Goal: Information Seeking & Learning: Learn about a topic

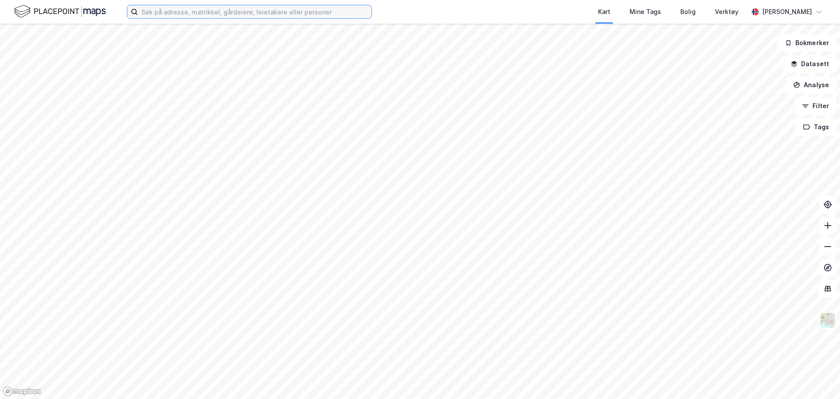
click at [261, 16] on input at bounding box center [255, 11] width 234 height 13
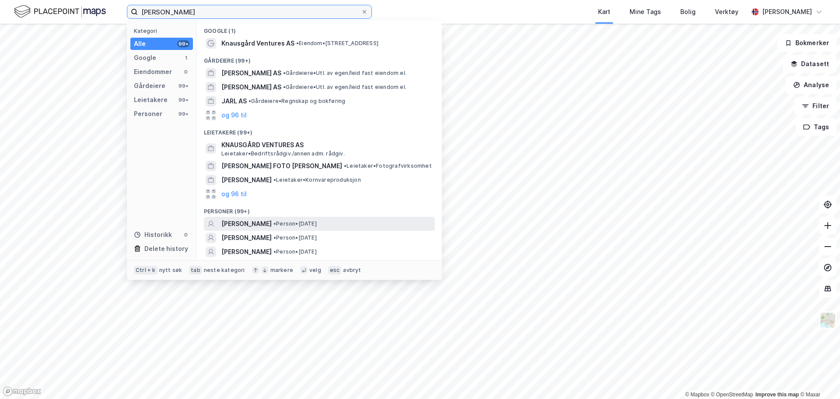
type input "[PERSON_NAME]"
click at [272, 225] on span "[PERSON_NAME]" at bounding box center [246, 223] width 50 height 11
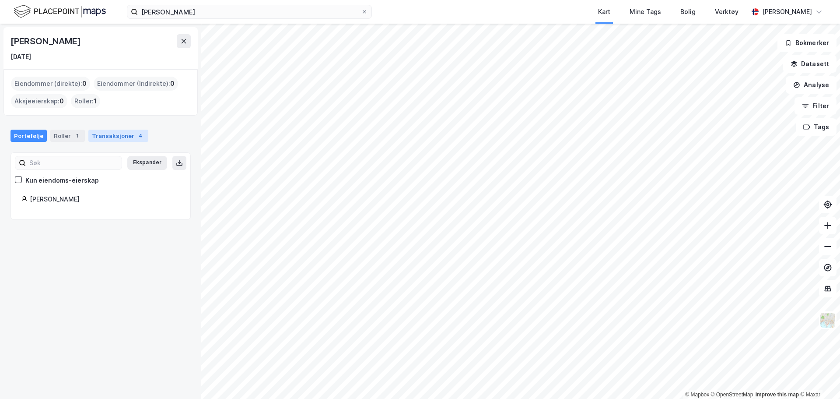
click at [106, 137] on div "Transaksjoner 4" at bounding box center [118, 136] width 60 height 12
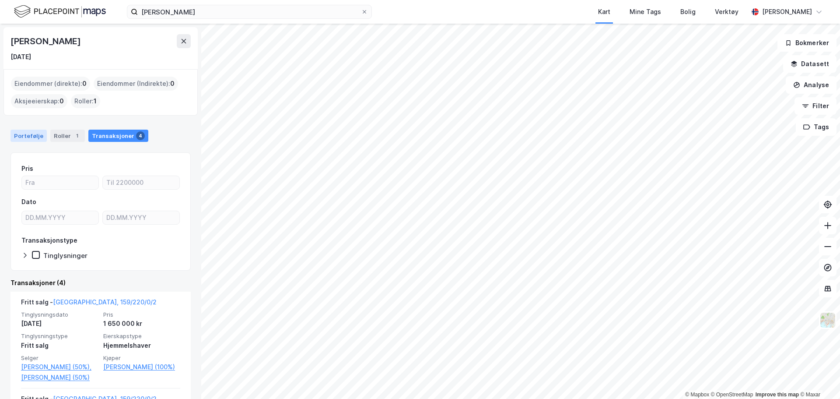
click at [38, 141] on div "Portefølje" at bounding box center [29, 136] width 36 height 12
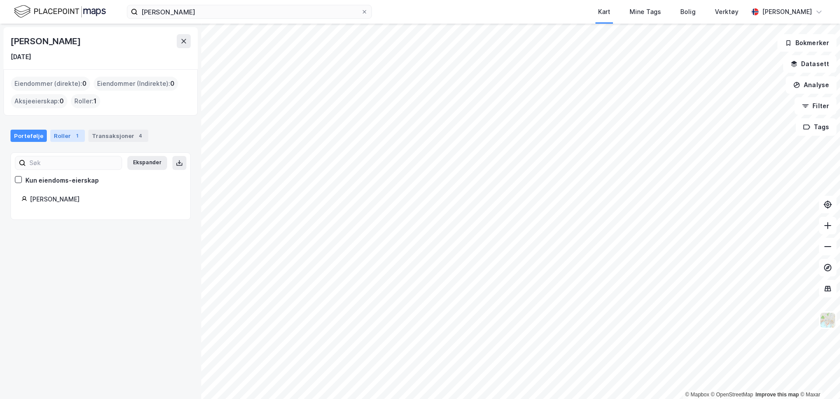
click at [54, 138] on div "Roller 1" at bounding box center [67, 136] width 35 height 12
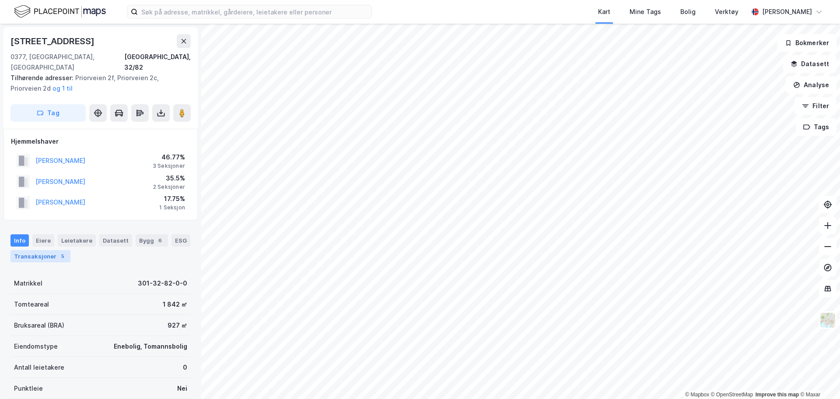
click at [58, 252] on div "5" at bounding box center [62, 256] width 9 height 9
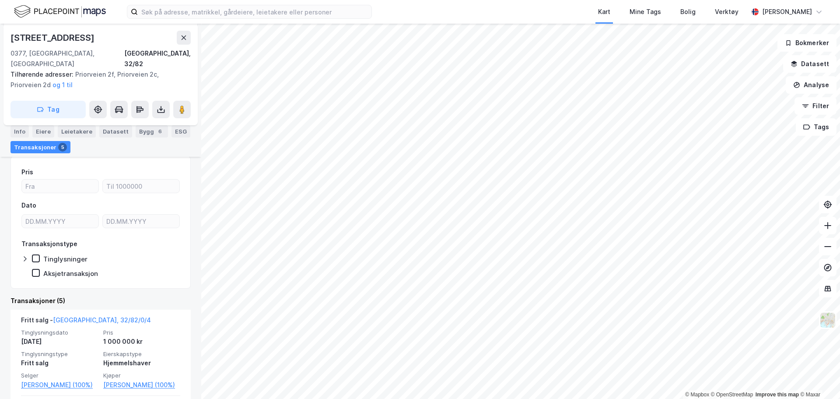
scroll to position [246, 0]
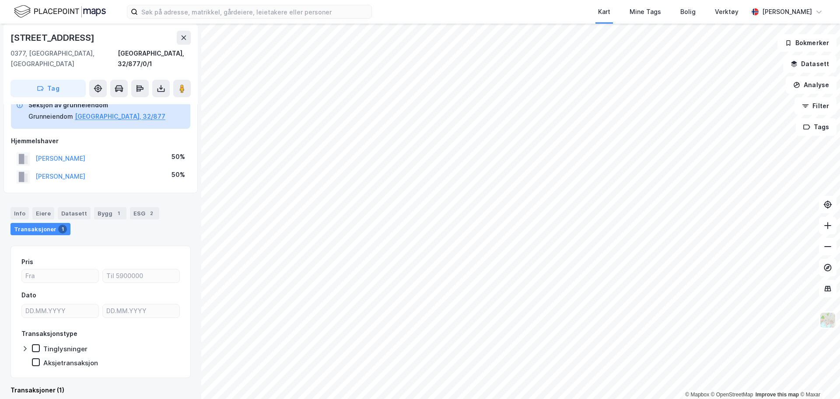
scroll to position [22, 0]
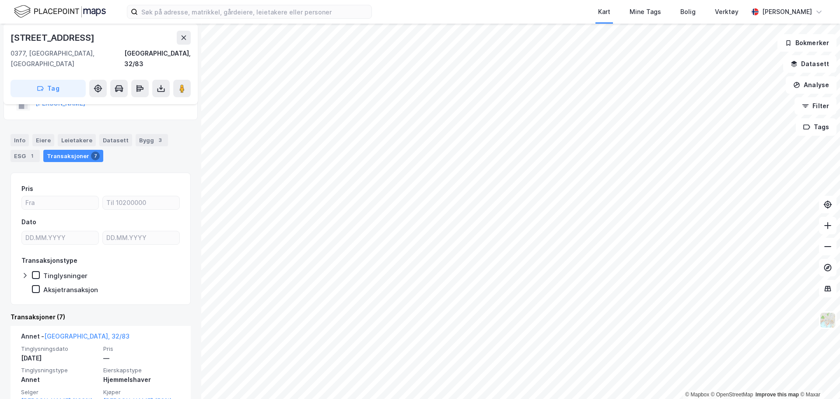
scroll to position [88, 0]
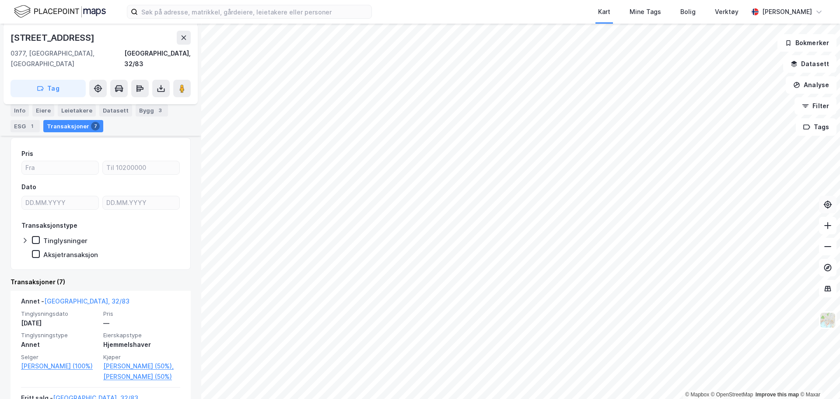
scroll to position [22, 0]
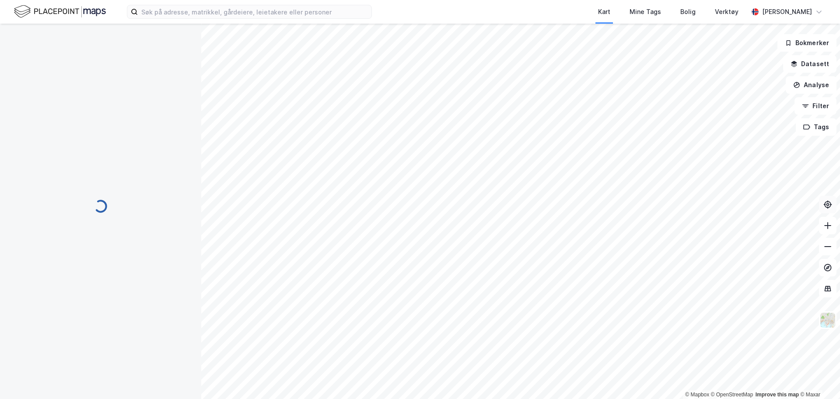
scroll to position [22, 0]
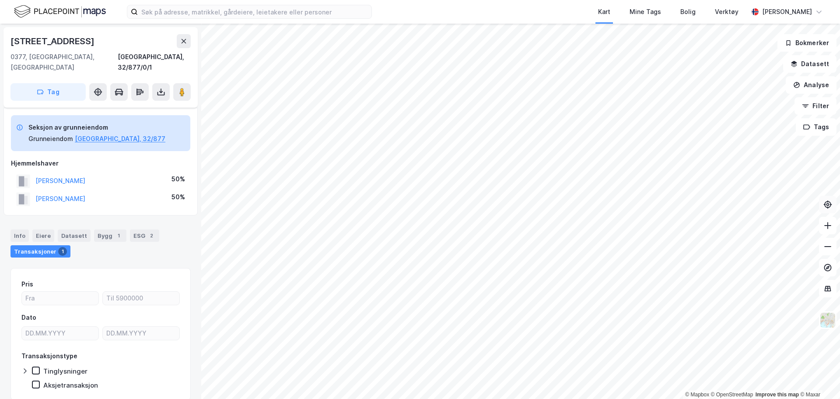
scroll to position [22, 0]
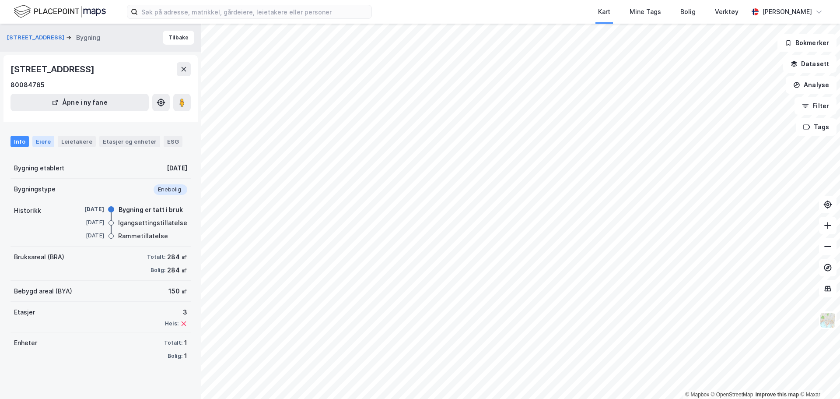
click at [36, 144] on div "Eiere" at bounding box center [43, 141] width 22 height 11
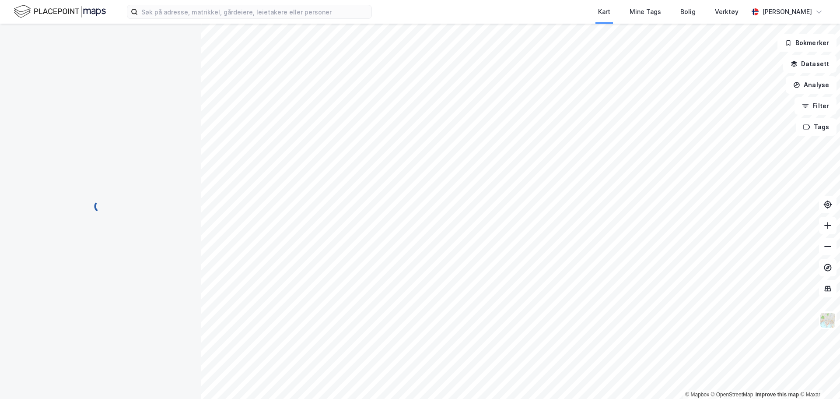
scroll to position [22, 0]
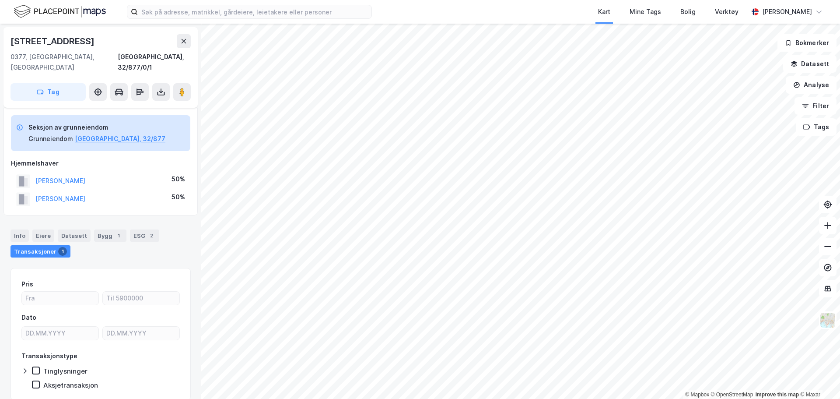
scroll to position [22, 0]
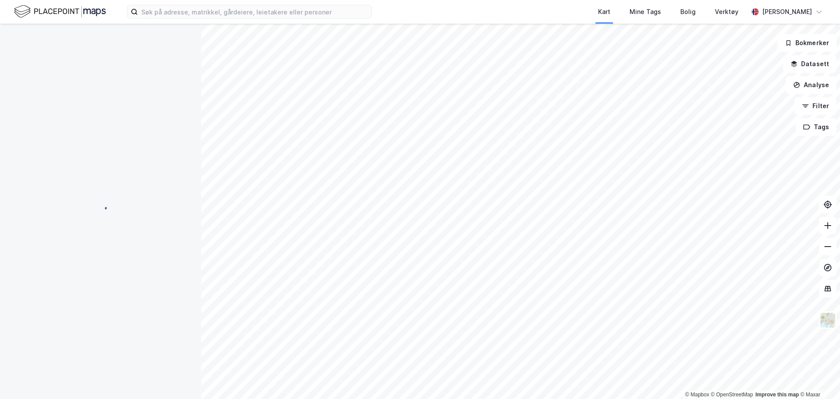
scroll to position [22, 0]
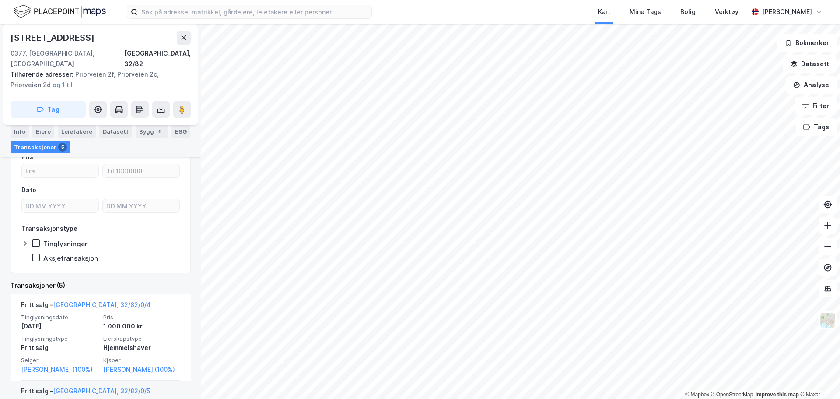
scroll to position [131, 0]
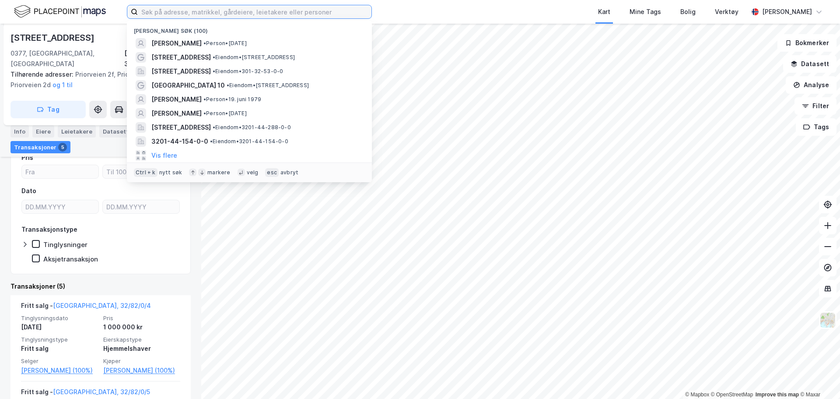
click at [256, 9] on input at bounding box center [255, 11] width 234 height 13
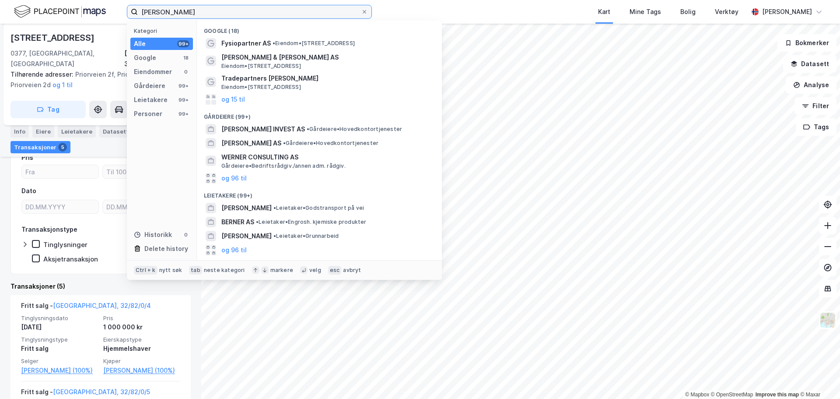
drag, startPoint x: 158, startPoint y: 14, endPoint x: 123, endPoint y: 3, distance: 36.4
click at [123, 3] on div "Johan Lønnmark Werner Kategori Alle 99+ Google 18 Eiendommer 0 Gårdeiere 99+ Le…" at bounding box center [420, 12] width 840 height 24
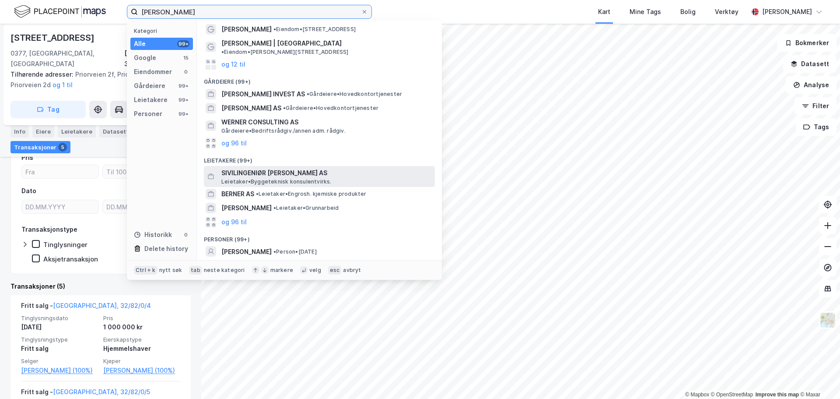
scroll to position [44, 0]
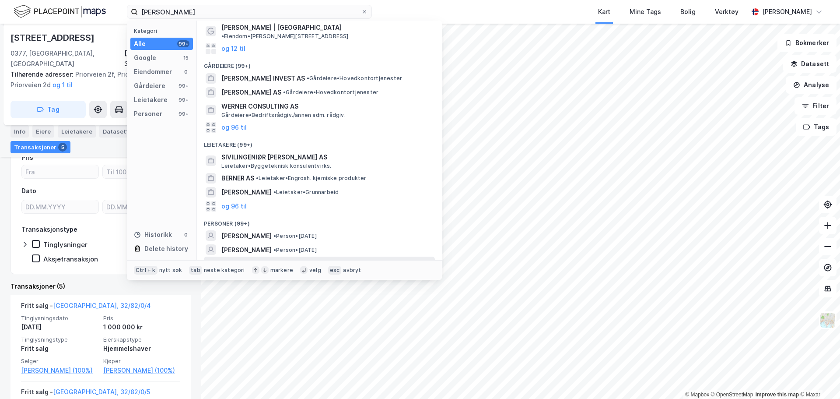
click at [382, 259] on div "JOHAN LØNNMARK WERNER • Person • 20. nov. 1953" at bounding box center [327, 264] width 212 height 11
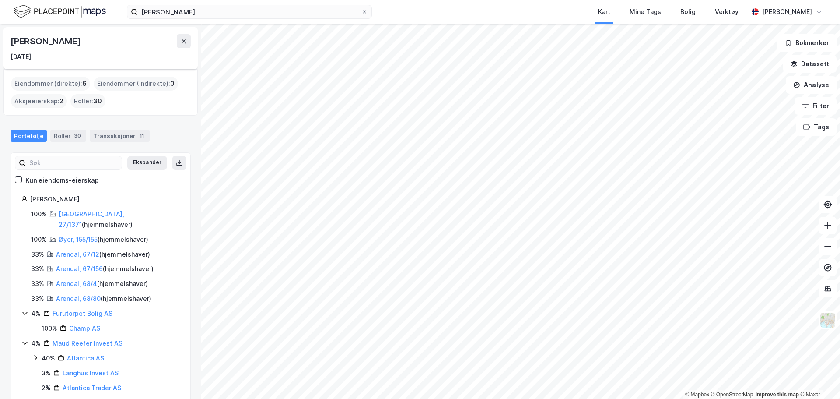
scroll to position [44, 0]
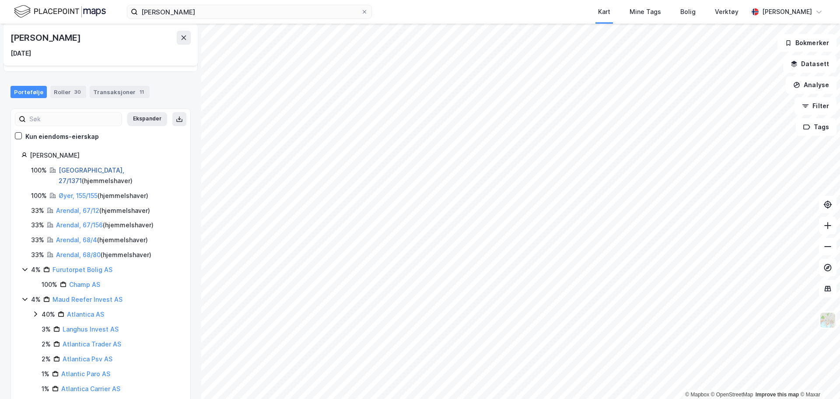
click at [81, 168] on link "Oslo, 27/1371" at bounding box center [92, 175] width 66 height 18
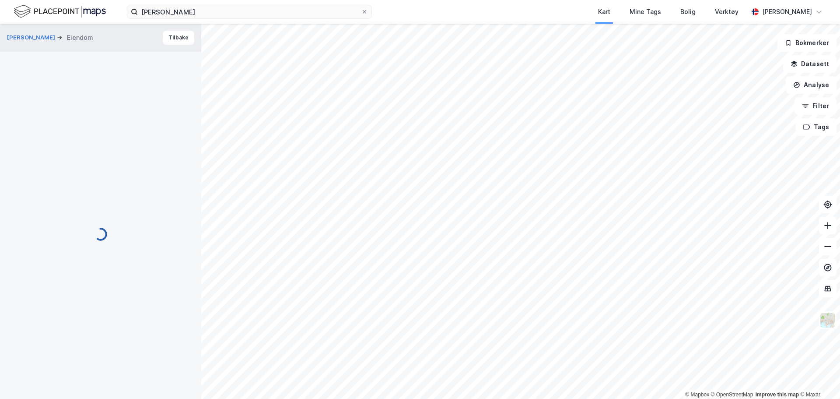
scroll to position [61, 0]
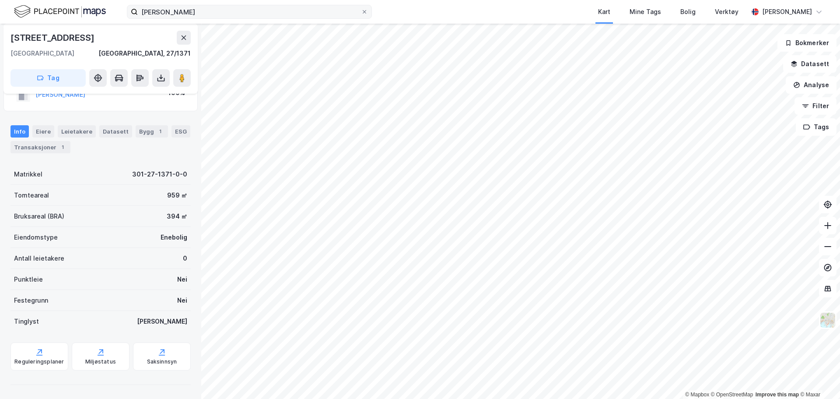
drag, startPoint x: 208, startPoint y: 18, endPoint x: 233, endPoint y: 13, distance: 25.6
click at [217, 17] on label "Erik Lønnmark Werner" at bounding box center [249, 12] width 245 height 14
click at [217, 17] on input "Erik Lønnmark Werner" at bounding box center [249, 11] width 223 height 13
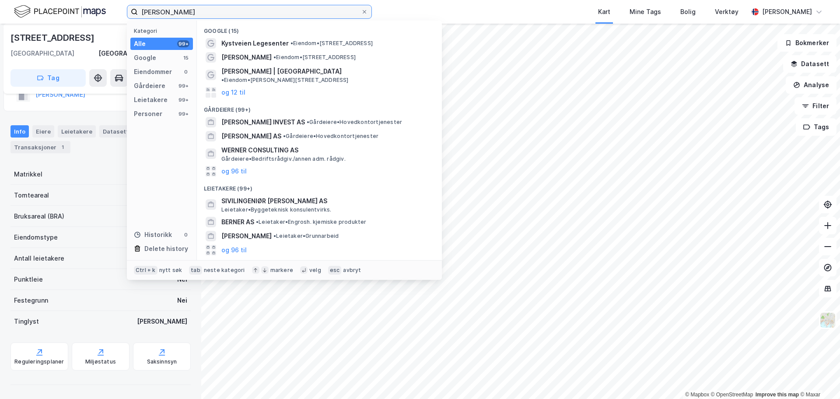
drag, startPoint x: 233, startPoint y: 13, endPoint x: 0, endPoint y: -21, distance: 235.2
click at [0, 0] on html "Erik Lønnmark Werner Kategori Alle 99+ Google 15 Eiendommer 0 Gårdeiere 99+ Lei…" at bounding box center [420, 199] width 840 height 399
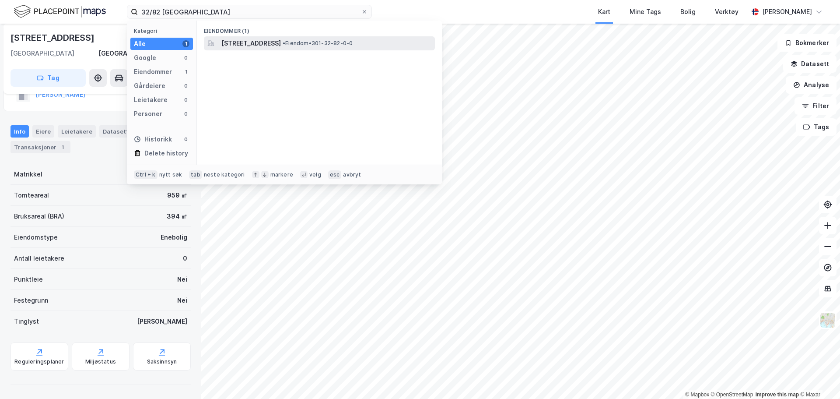
click at [262, 39] on span "Priorveien 2C, 0377, OSLO, OSLO" at bounding box center [251, 43] width 60 height 11
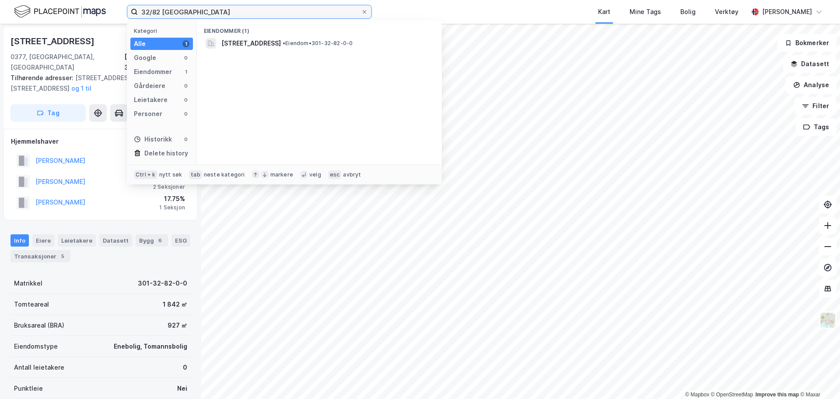
drag, startPoint x: 274, startPoint y: 11, endPoint x: 2, endPoint y: 0, distance: 272.0
click at [2, 0] on div "32/82 oslo Kategori Alle 1 Google 0 Eiendommer 1 Gårdeiere 0 Leietakere 0 Perso…" at bounding box center [420, 12] width 840 height 24
type input "209/447 oslo"
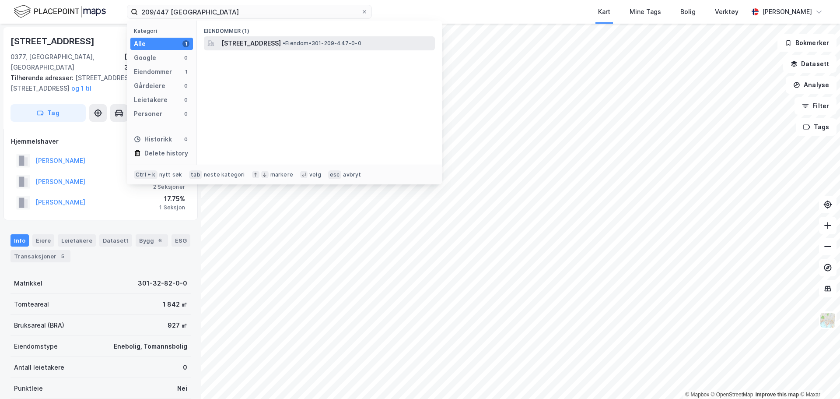
click at [259, 44] on span "Beddingen 2, 0250, OSLO, OSLO" at bounding box center [251, 43] width 60 height 11
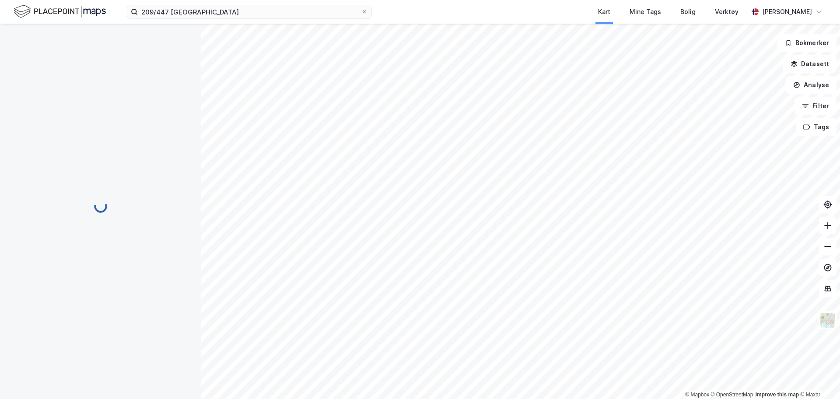
scroll to position [0, 0]
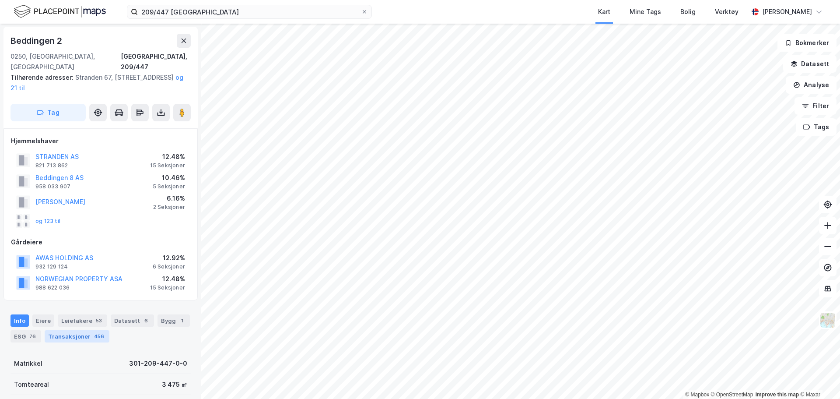
click at [70, 330] on div "Transaksjoner 456" at bounding box center [77, 336] width 65 height 12
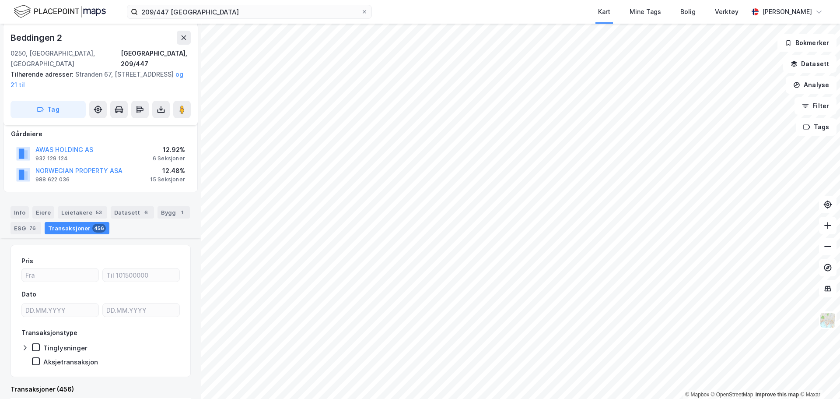
scroll to position [108, 0]
type input "DD.MM.YYYY"
click at [60, 304] on input "DD.MM.YYYY" at bounding box center [60, 310] width 77 height 13
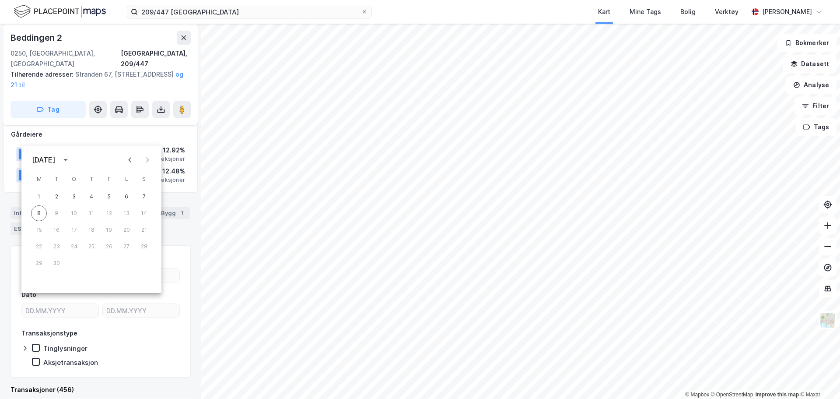
click at [58, 158] on div "september 2025" at bounding box center [45, 160] width 26 height 11
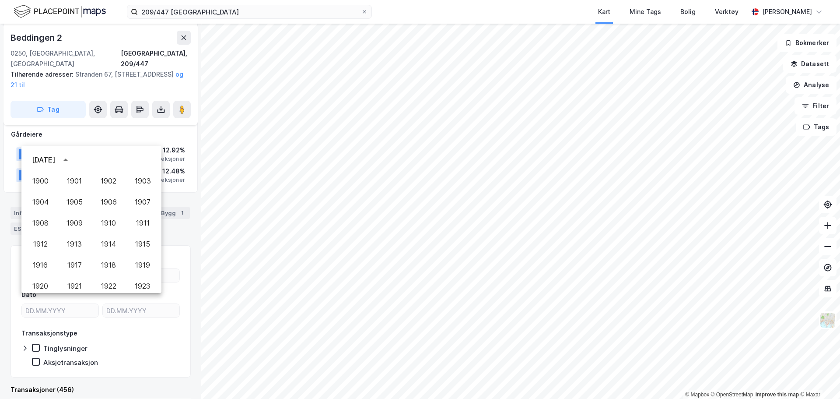
scroll to position [601, 0]
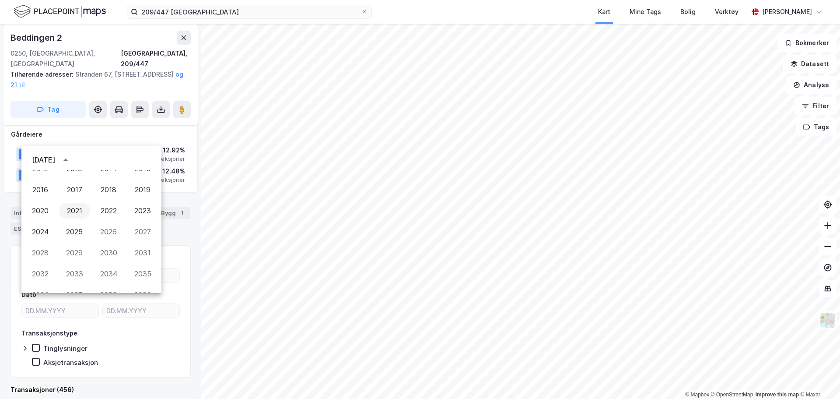
drag, startPoint x: 68, startPoint y: 158, endPoint x: 81, endPoint y: 206, distance: 49.9
click at [81, 206] on div "september 2025 1900 1901 1902 1903 1904 1905 1906 1907 1908 1909 1910 1911 1912…" at bounding box center [91, 219] width 140 height 147
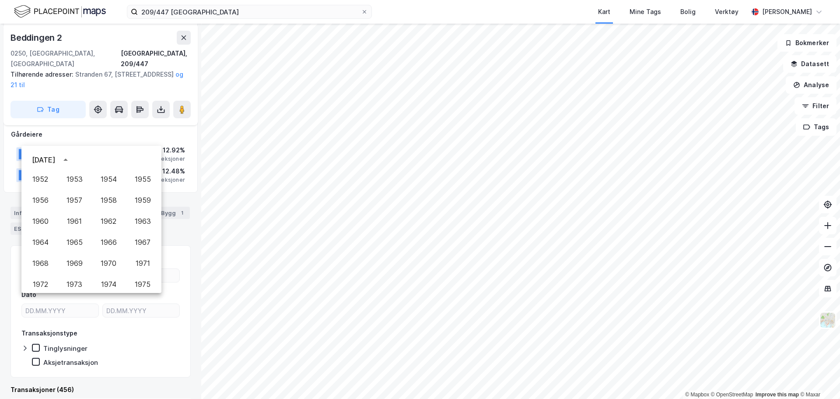
scroll to position [294, 0]
click at [108, 245] on button "1970" at bounding box center [109, 244] width 32 height 16
type input "08.09.1970"
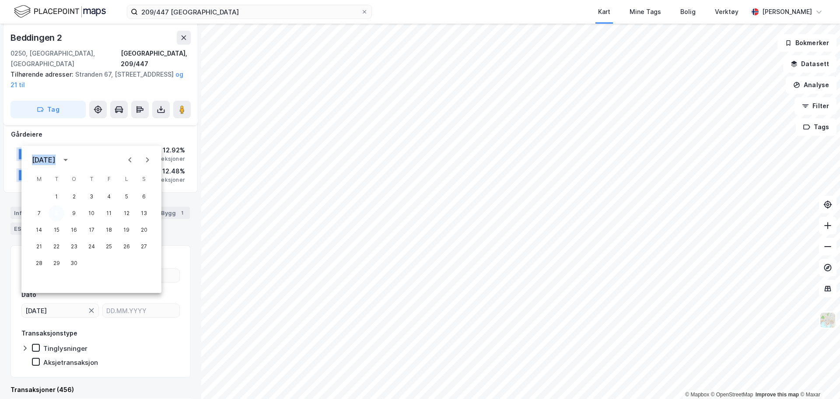
click at [57, 218] on button "8" at bounding box center [57, 213] width 16 height 16
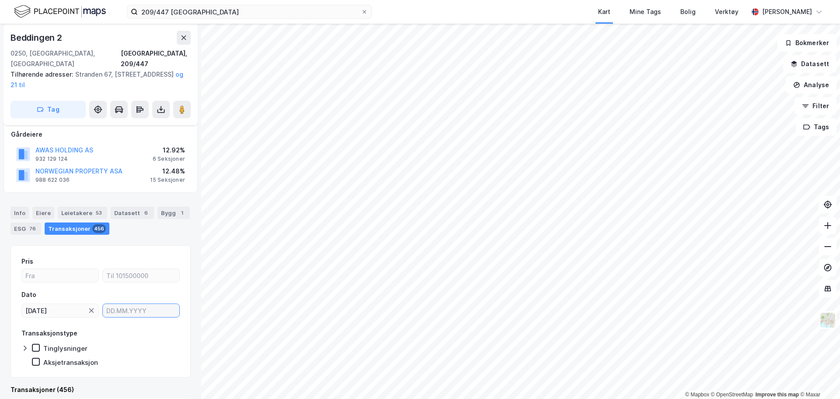
type input "DD.MM.YYYY"
click at [109, 304] on input "DD.MM.YYYY" at bounding box center [141, 310] width 77 height 13
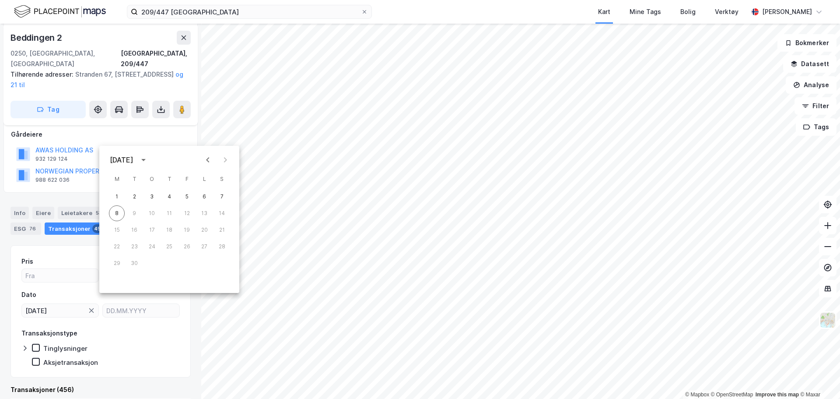
click at [134, 163] on div "september 2025" at bounding box center [122, 160] width 24 height 11
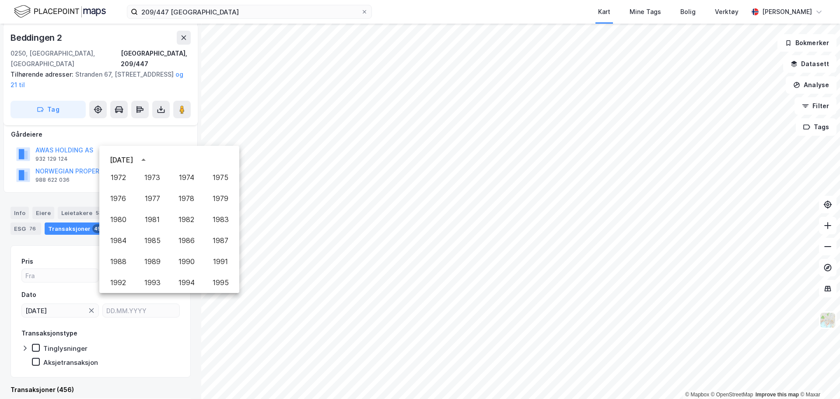
scroll to position [425, 0]
click at [212, 241] on button "1995" at bounding box center [221, 239] width 32 height 16
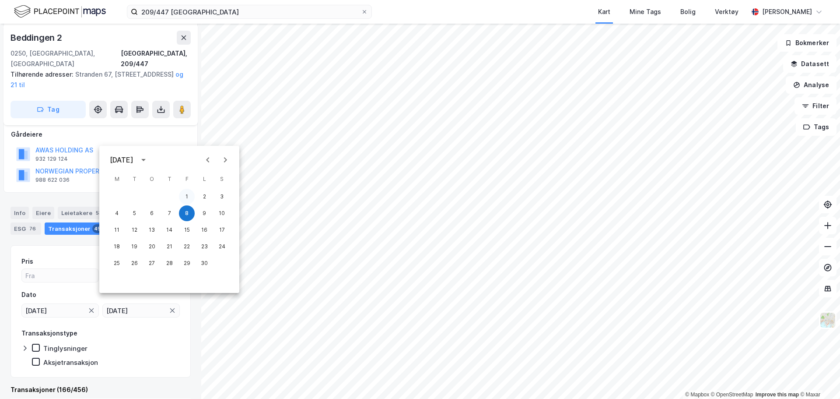
click at [186, 191] on button "1" at bounding box center [187, 197] width 16 height 16
type input "01.09.1995"
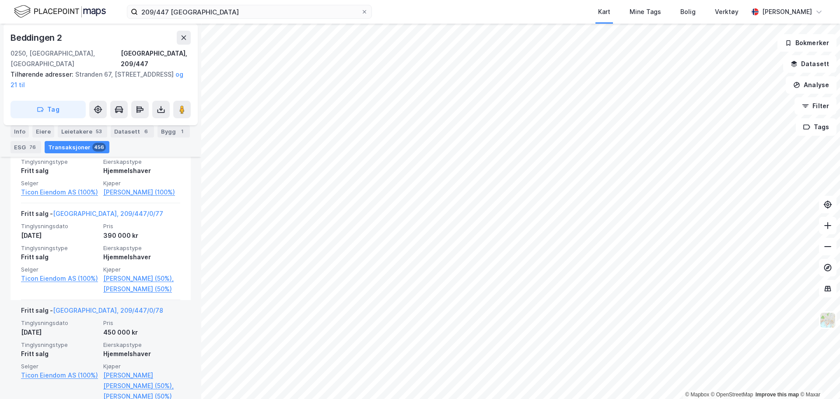
scroll to position [10588, 0]
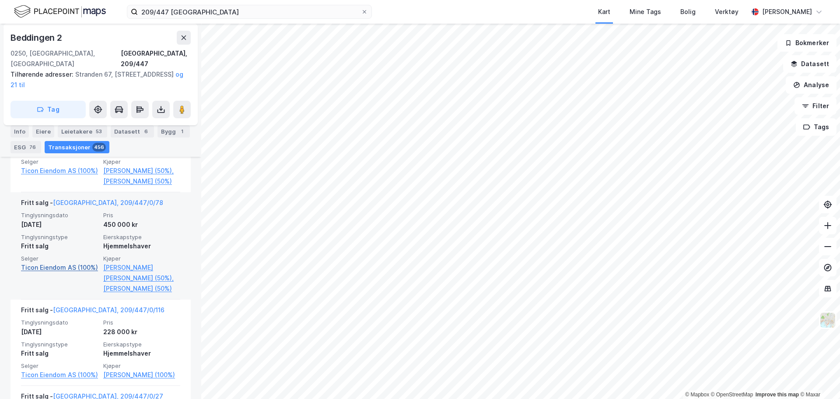
click at [49, 273] on link "Ticon Eiendom AS (100%)" at bounding box center [59, 267] width 77 height 11
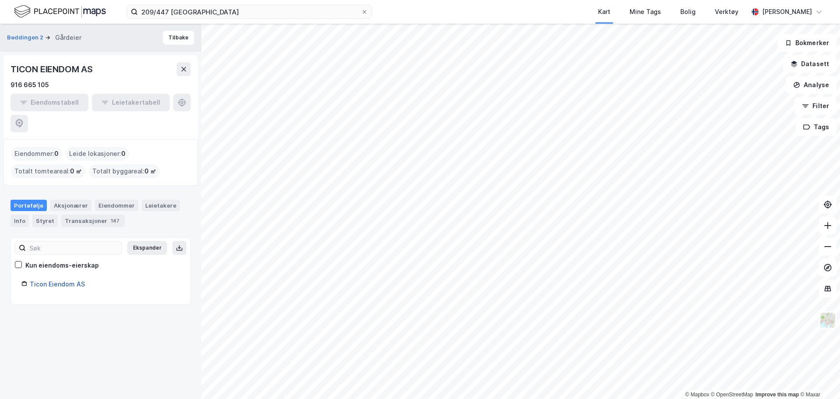
click at [59, 280] on link "Ticon Eiendom AS" at bounding box center [57, 283] width 55 height 7
click at [63, 280] on link "Ticon Eiendom AS" at bounding box center [57, 283] width 55 height 7
click at [84, 214] on div "Transaksjoner 147" at bounding box center [92, 220] width 63 height 12
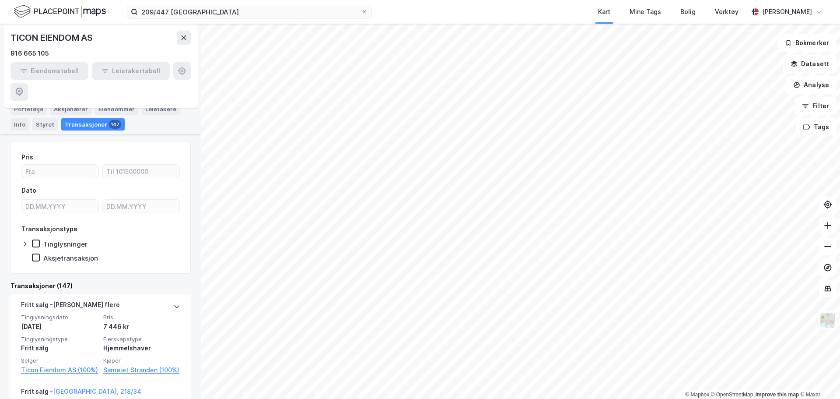
scroll to position [88, 0]
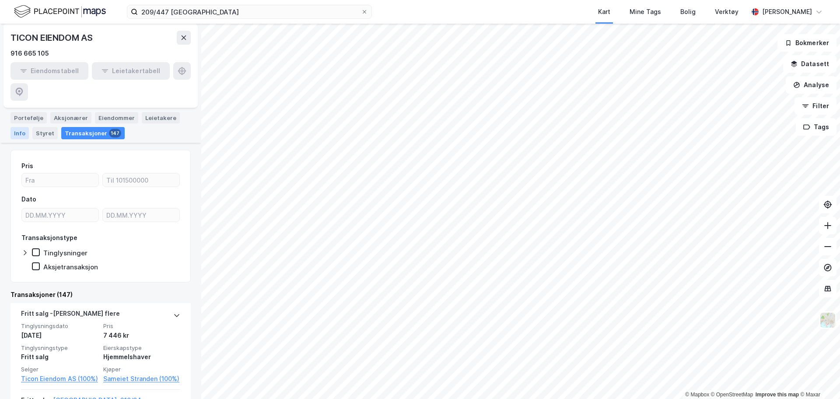
click at [17, 127] on div "Info" at bounding box center [20, 133] width 18 height 12
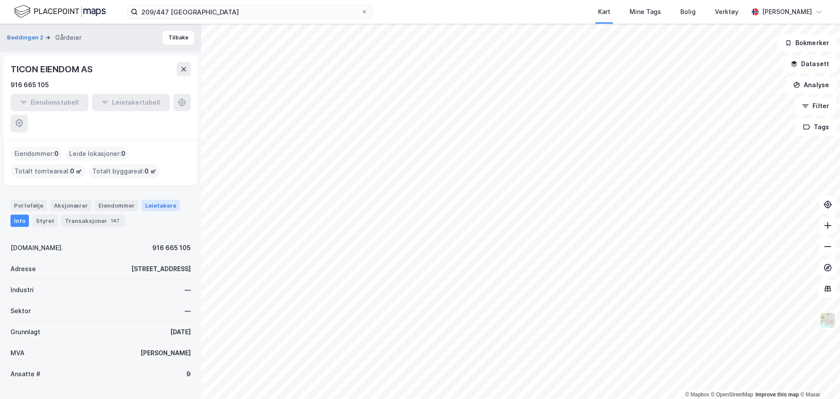
click at [143, 200] on div "Leietakere" at bounding box center [161, 205] width 38 height 11
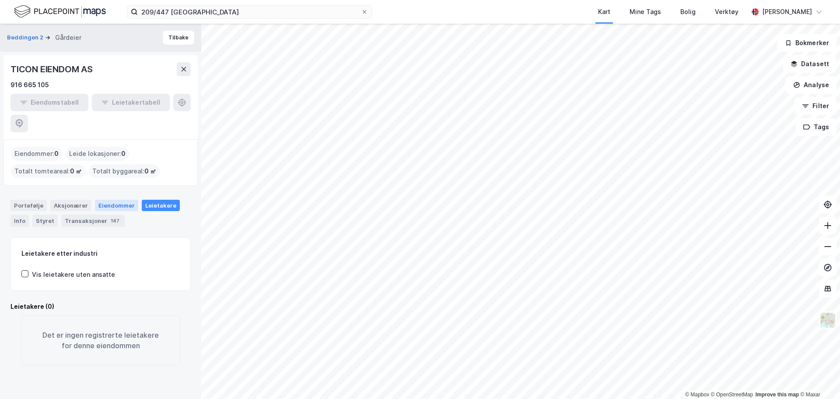
click at [112, 200] on div "Eiendommer" at bounding box center [116, 205] width 43 height 11
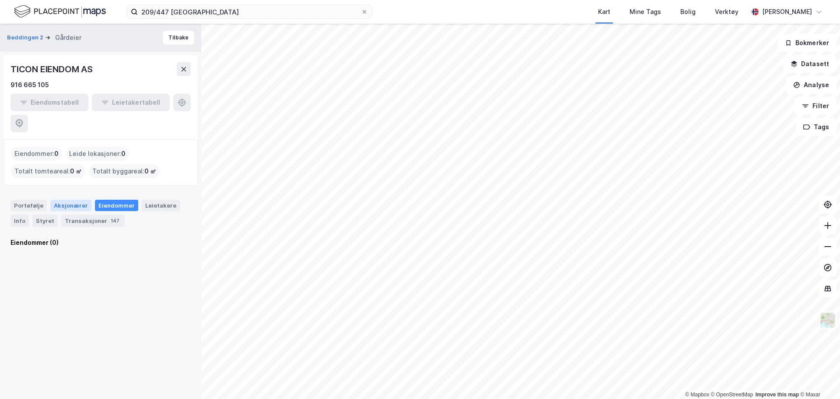
click at [68, 200] on div "Aksjonærer" at bounding box center [70, 205] width 41 height 11
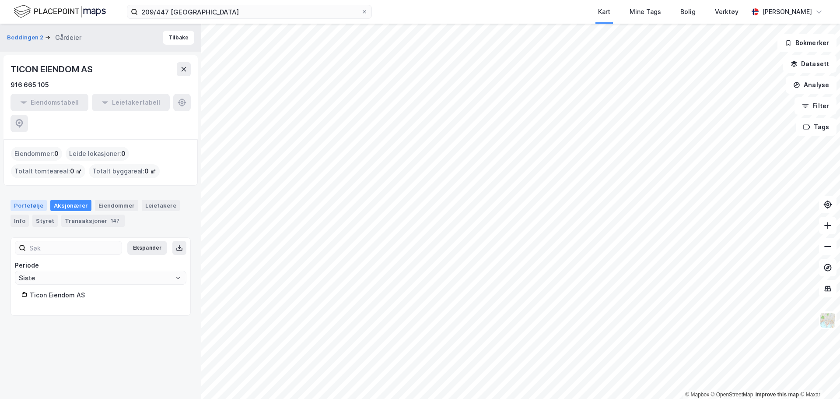
click at [29, 200] on div "Portefølje" at bounding box center [29, 205] width 36 height 11
click at [46, 280] on link "Ticon Eiendom AS" at bounding box center [57, 283] width 55 height 7
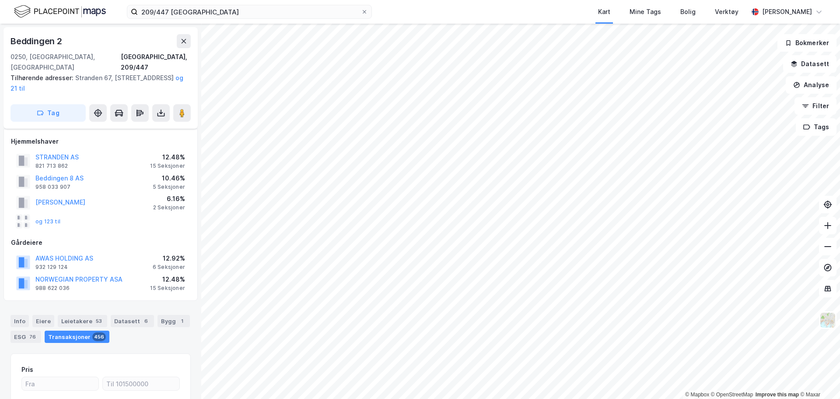
scroll to position [108, 0]
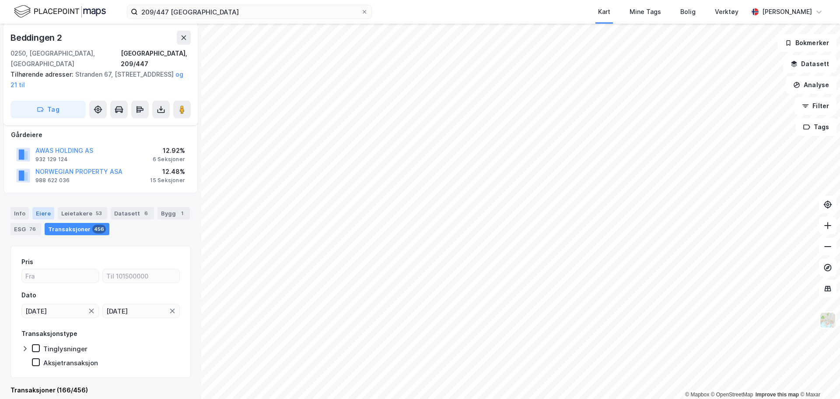
click at [39, 207] on div "Eiere" at bounding box center [43, 213] width 22 height 12
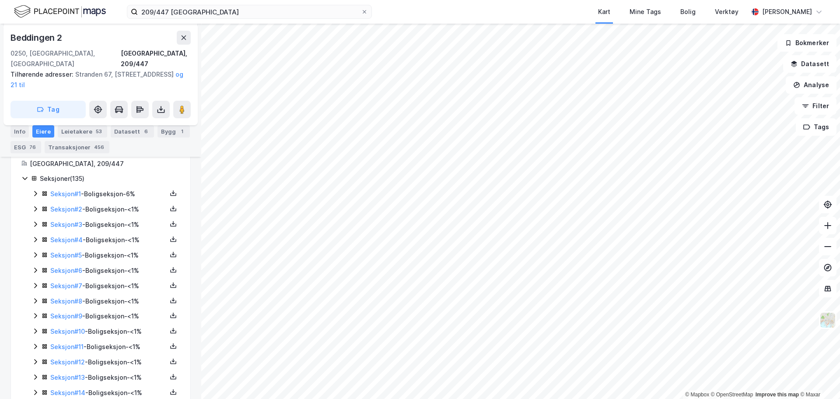
scroll to position [108, 0]
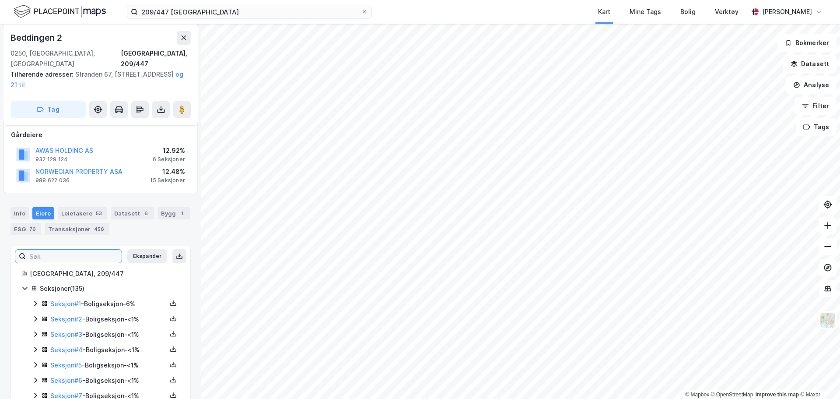
click at [56, 250] on input at bounding box center [74, 256] width 96 height 13
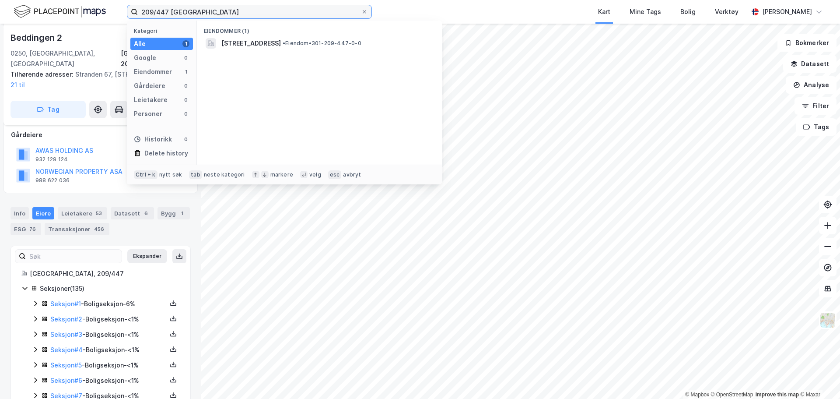
click at [194, 13] on input "209/447 oslo" at bounding box center [249, 11] width 223 height 13
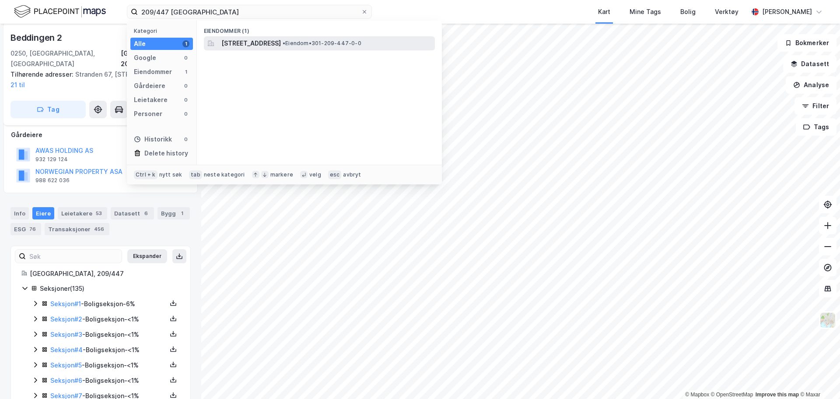
click at [252, 44] on span "Beddingen 2, 0250, OSLO, OSLO" at bounding box center [251, 43] width 60 height 11
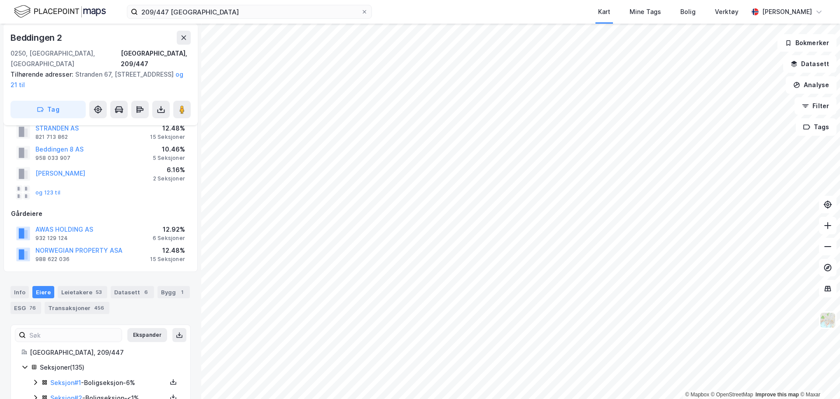
scroll to position [44, 0]
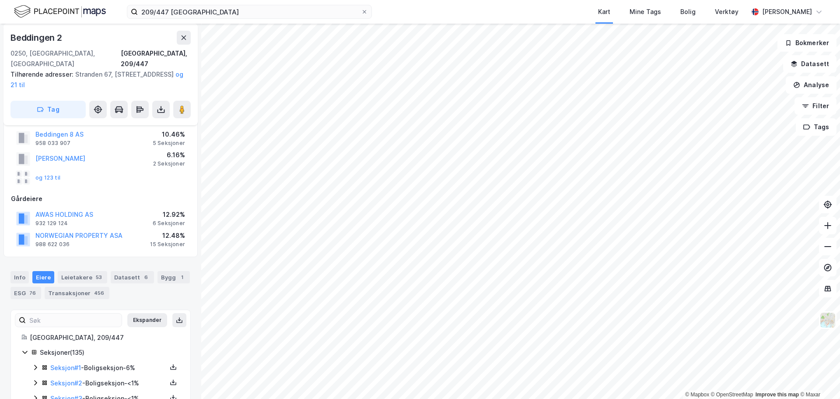
click at [77, 290] on div "Info Eiere Leietakere 53 Datasett 6 Bygg 1 ESG 76 Transaksjoner 456" at bounding box center [100, 281] width 201 height 42
click at [81, 287] on div "Transaksjoner 456" at bounding box center [77, 293] width 65 height 12
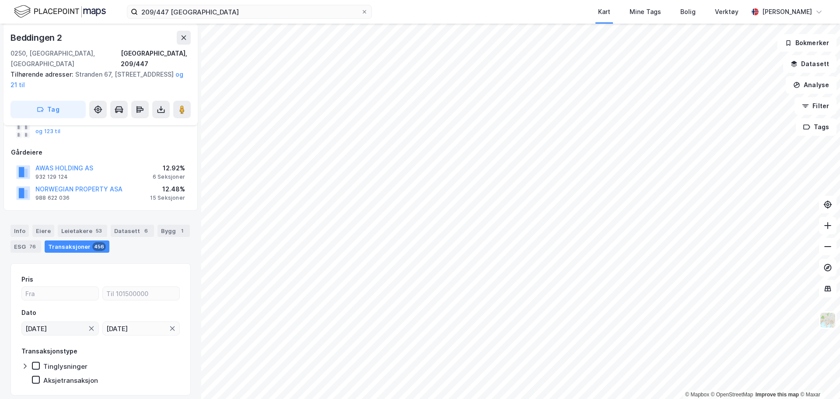
scroll to position [108, 0]
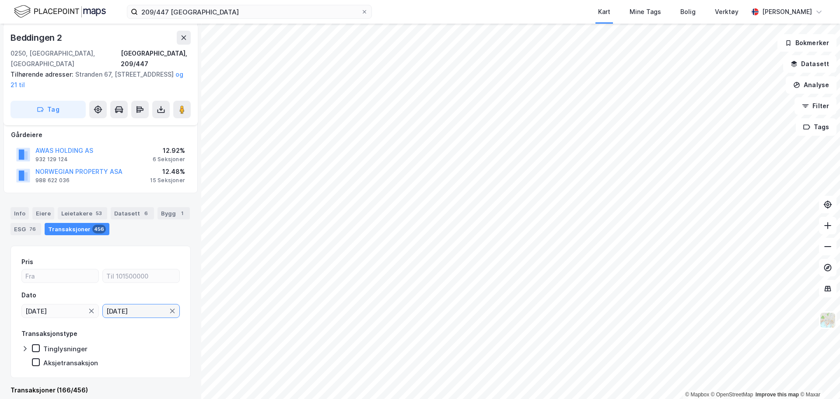
click at [147, 304] on input "01.09.1995" at bounding box center [136, 310] width 66 height 13
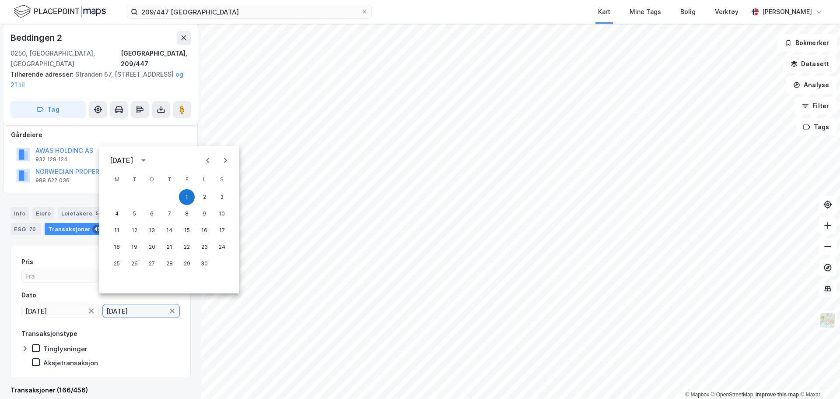
click at [151, 304] on input "01.09.1995" at bounding box center [136, 310] width 66 height 13
click at [145, 304] on input "01.09.1995" at bounding box center [136, 310] width 66 height 13
click at [126, 304] on input "01.09.1995" at bounding box center [136, 310] width 66 height 13
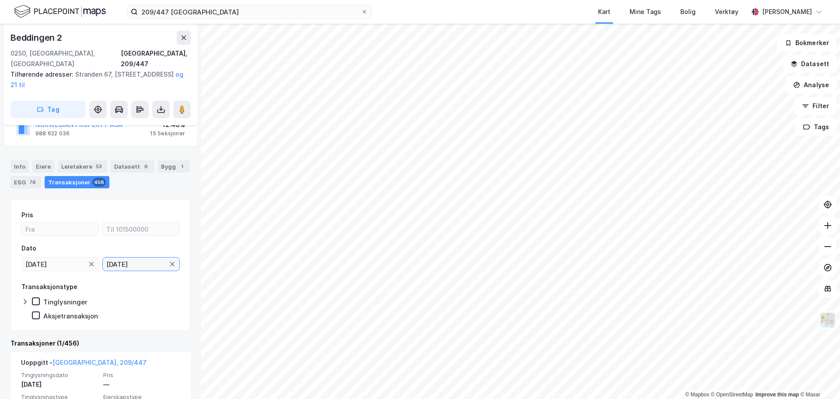
scroll to position [193, 0]
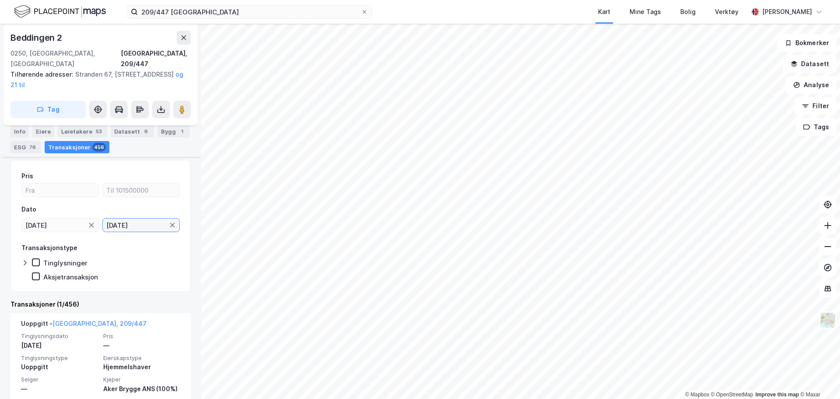
click at [137, 218] on input "01.09.1990" at bounding box center [136, 224] width 66 height 13
click at [141, 218] on input "01.09.1990" at bounding box center [136, 224] width 66 height 13
click at [154, 218] on input "01.09.1990" at bounding box center [136, 224] width 66 height 13
click at [136, 218] on input "01.09.1990" at bounding box center [136, 224] width 66 height 13
type input "01.09.1991"
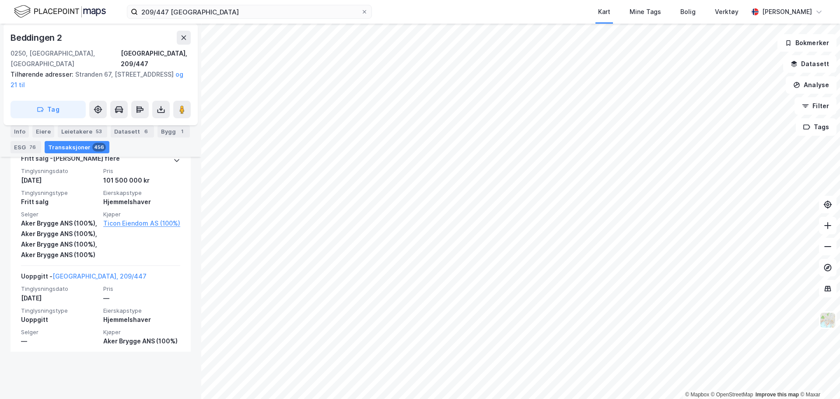
scroll to position [4135, 0]
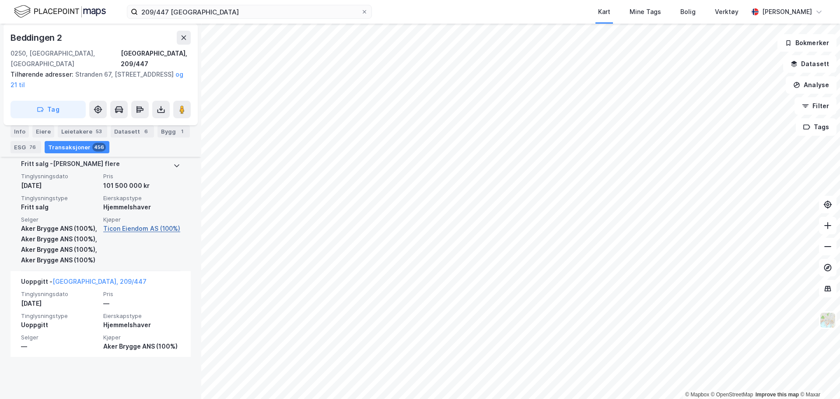
click at [119, 225] on link "Ticon Eiendom AS (100%)" at bounding box center [141, 228] width 77 height 11
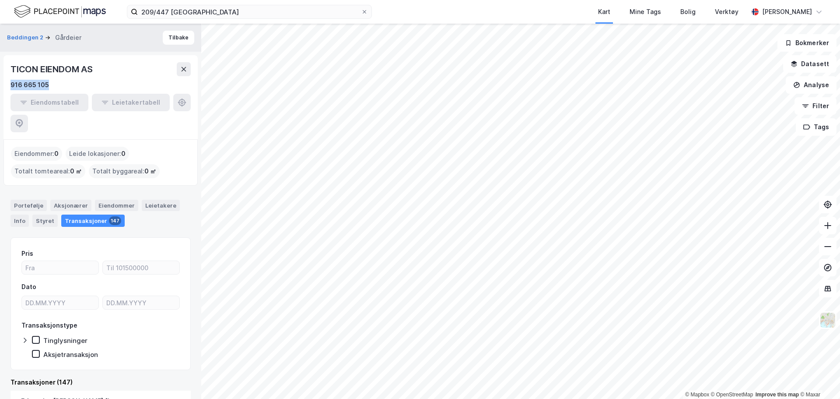
drag, startPoint x: 10, startPoint y: 88, endPoint x: 53, endPoint y: 85, distance: 43.4
click at [53, 85] on div "TICON EIENDOM AS 916 665 105 Eiendomstabell Leietakertabell" at bounding box center [101, 97] width 194 height 84
click at [197, 10] on input "209/447 oslo" at bounding box center [249, 11] width 223 height 13
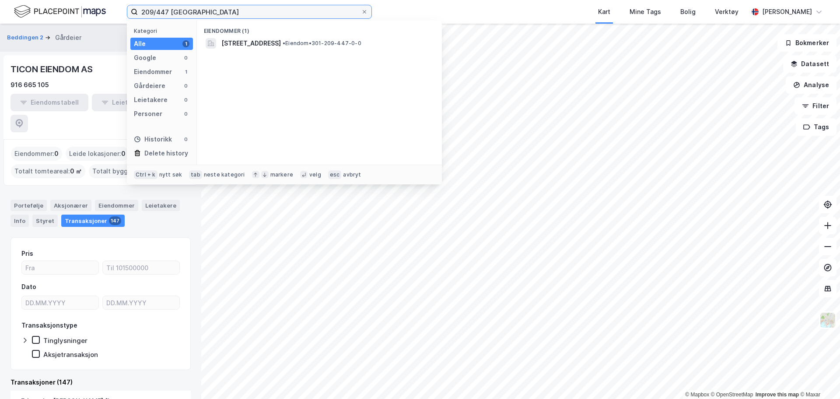
drag, startPoint x: 221, startPoint y: 13, endPoint x: 25, endPoint y: -16, distance: 199.1
click at [25, 0] on html "209/447 oslo Kategori Alle 1 Google 0 Eiendommer 1 Gårdeiere 0 Leietakere 0 Per…" at bounding box center [420, 199] width 840 height 399
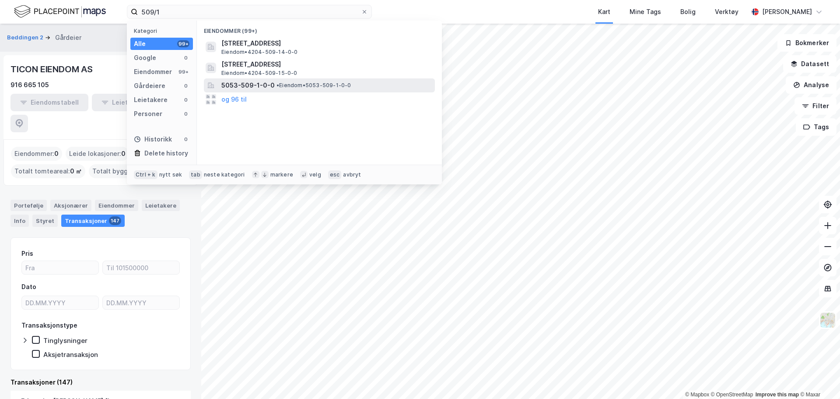
click at [283, 88] on span "• Eiendom • 5053-509-1-0-0" at bounding box center [314, 85] width 75 height 7
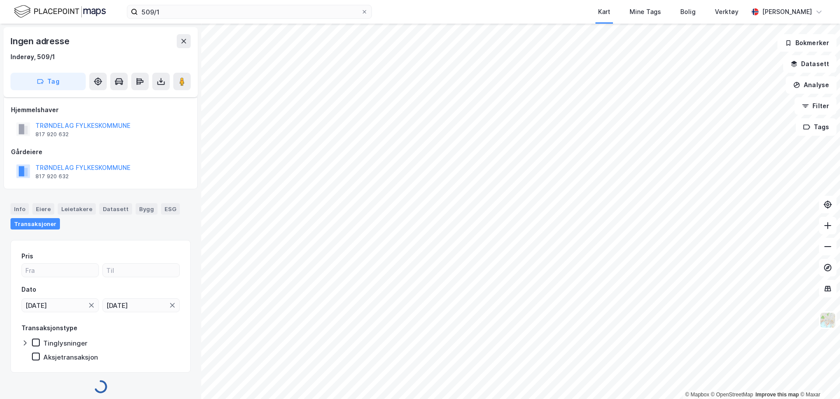
scroll to position [5, 0]
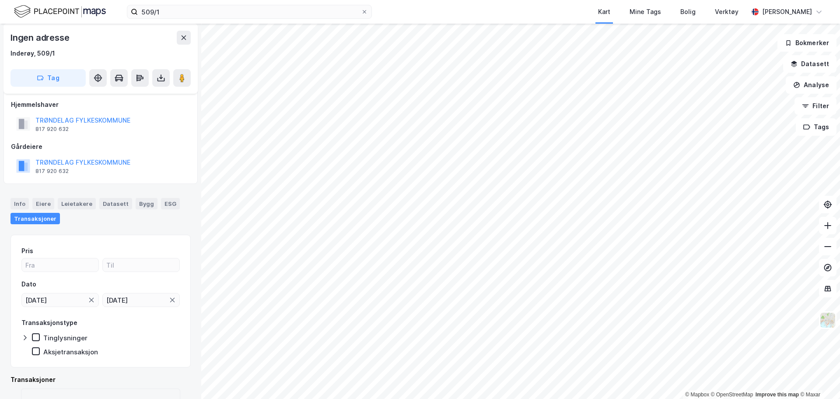
click at [226, 0] on div "509/1 Kart Mine Tags Bolig Verktøy Emil Solheim" at bounding box center [420, 12] width 840 height 24
click at [221, 12] on input "509/1" at bounding box center [249, 11] width 223 height 13
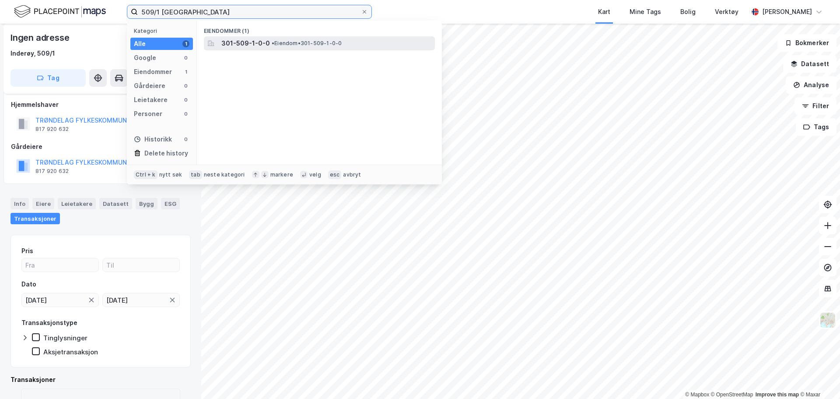
type input "509/1 oslo"
click at [243, 38] on span "301-509-1-0-0" at bounding box center [245, 43] width 49 height 11
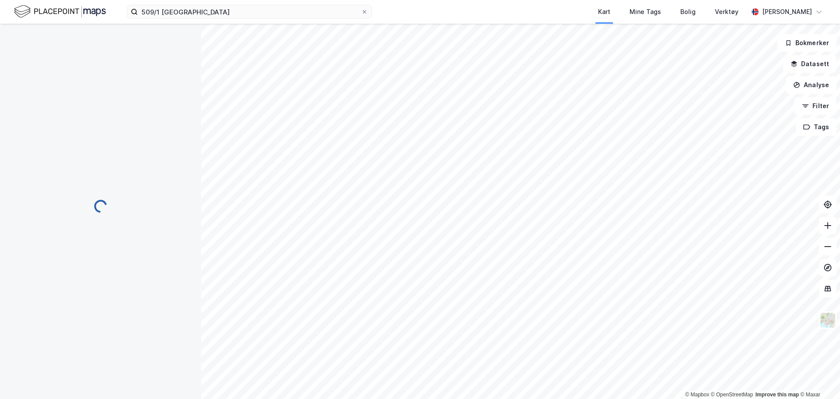
scroll to position [5, 0]
